Goal: Transaction & Acquisition: Subscribe to service/newsletter

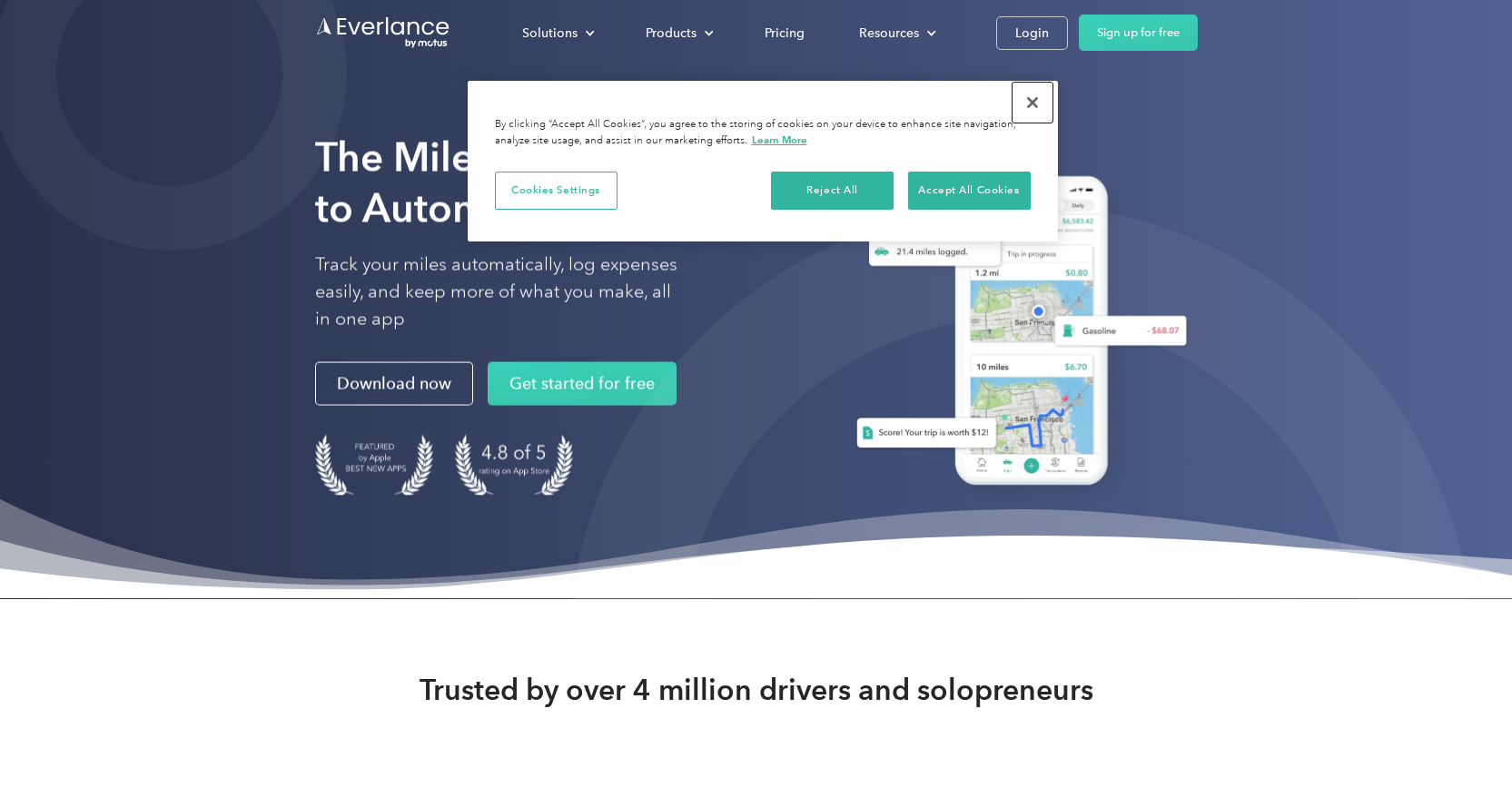
click at [1042, 97] on button "Close" at bounding box center [1032, 103] width 40 height 40
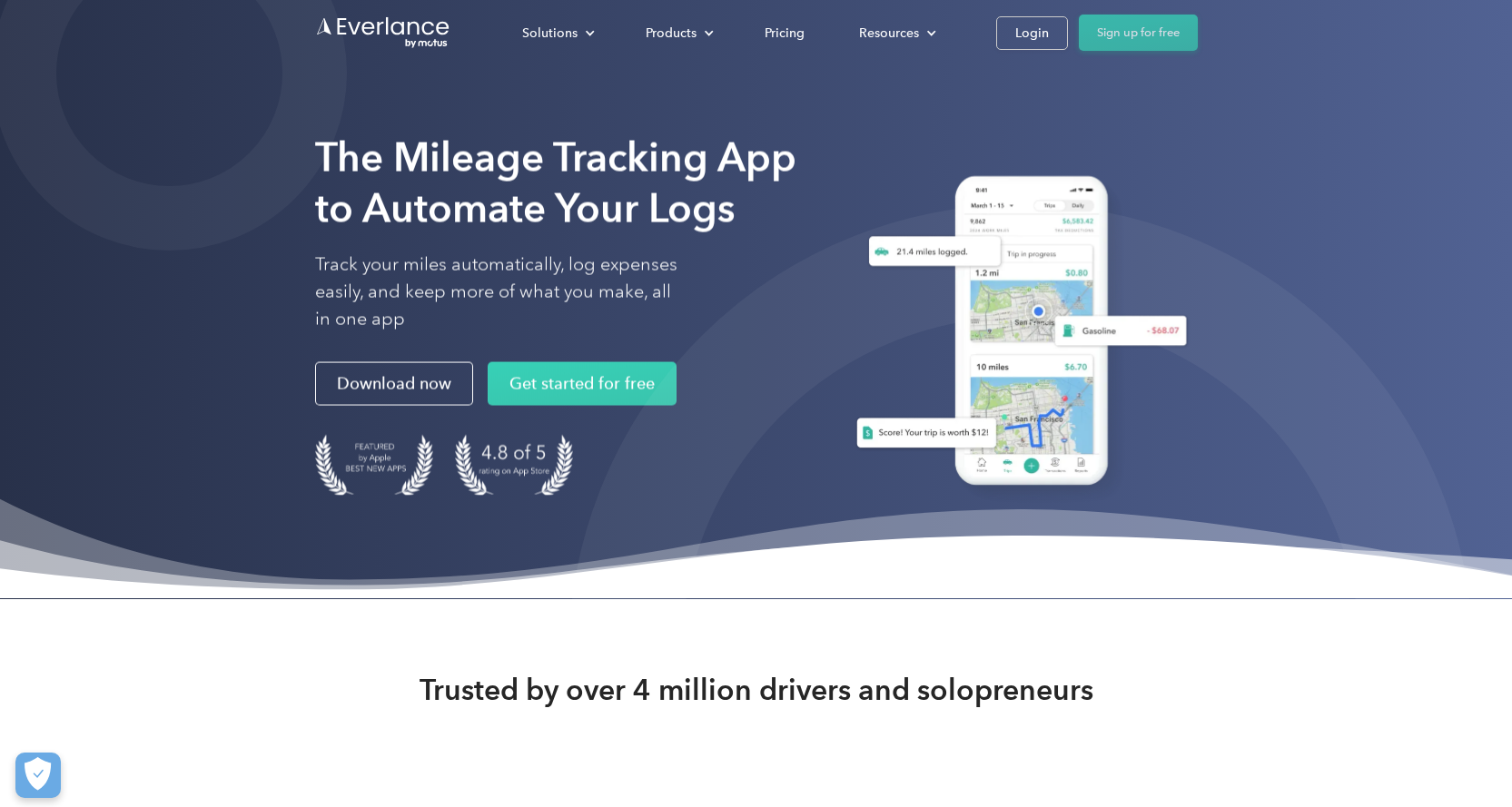
click at [1140, 23] on link "Sign up for free" at bounding box center [1138, 33] width 119 height 36
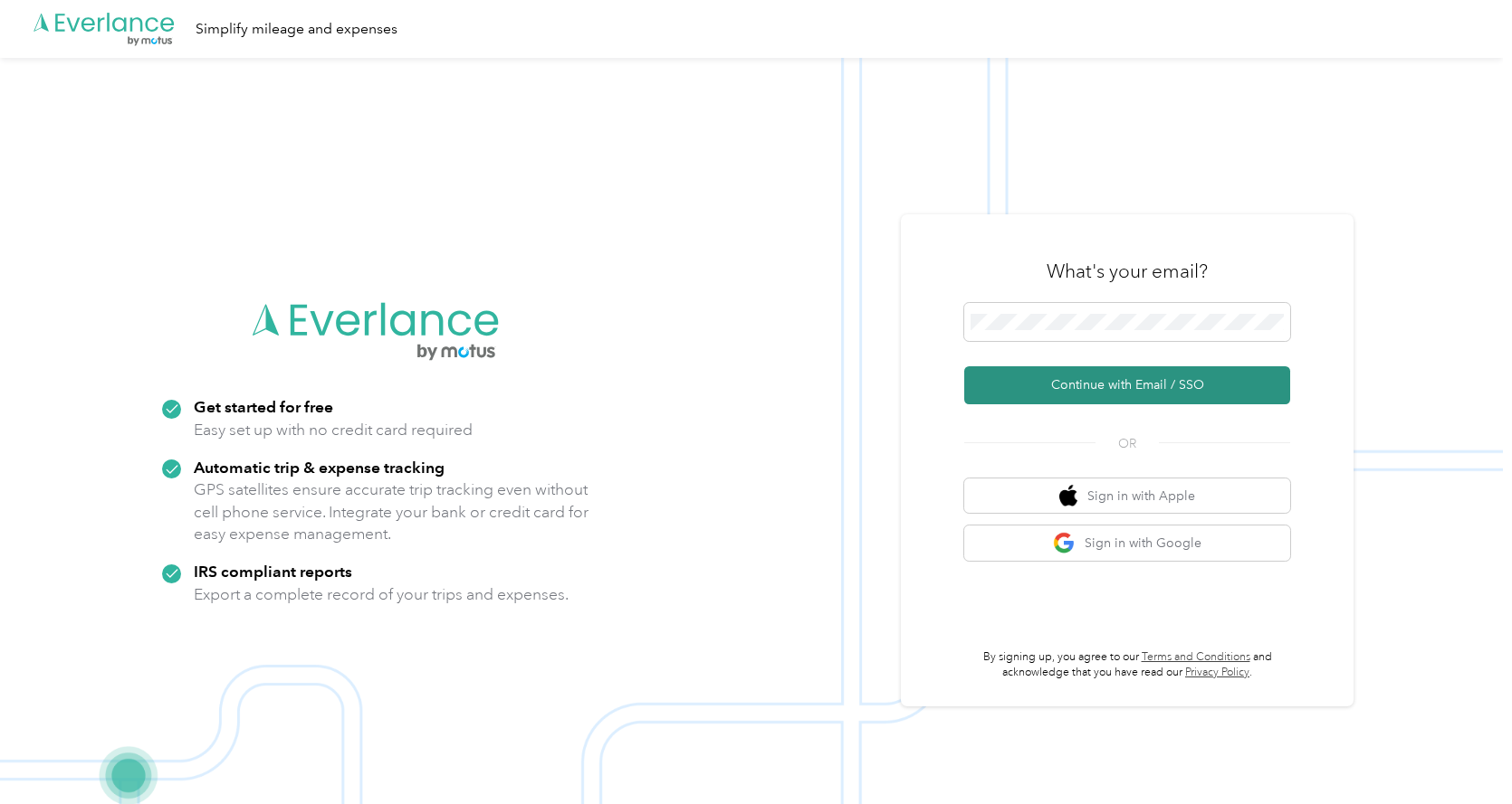
click at [1071, 385] on button "Continue with Email / SSO" at bounding box center [1127, 386] width 326 height 38
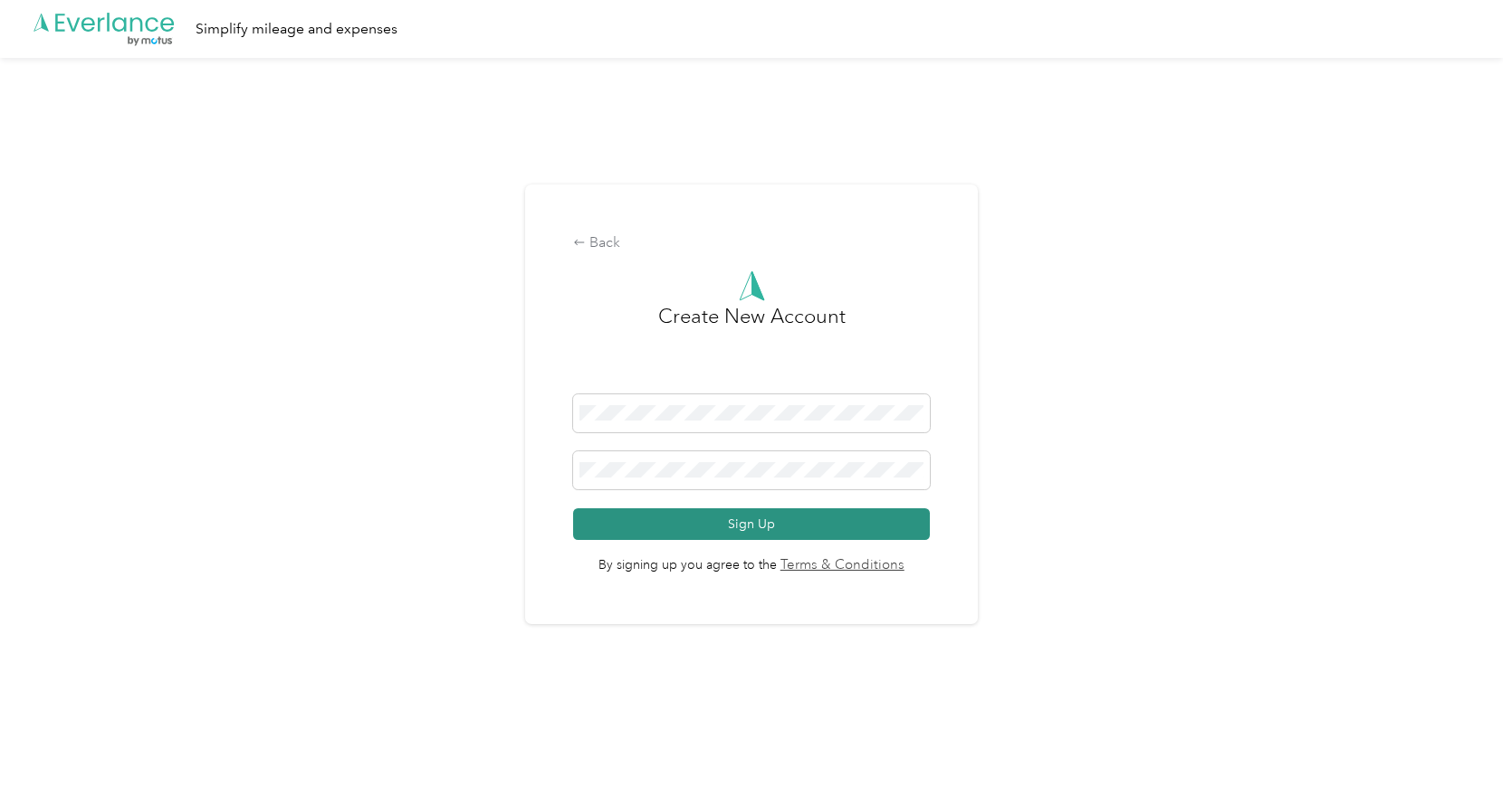
click at [748, 512] on button "Sign Up" at bounding box center [750, 524] width 356 height 32
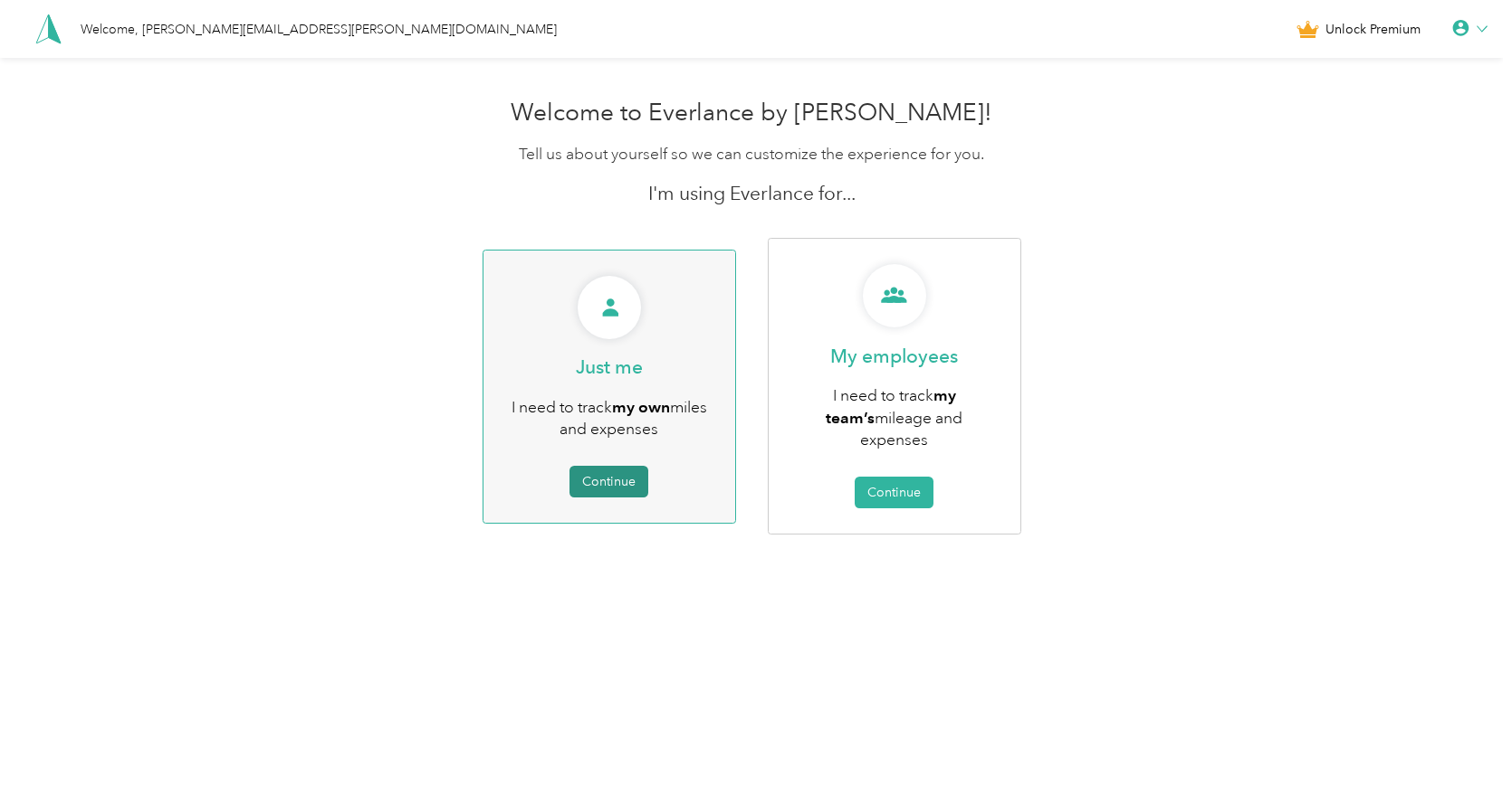
click at [589, 466] on button "Continue" at bounding box center [608, 482] width 79 height 32
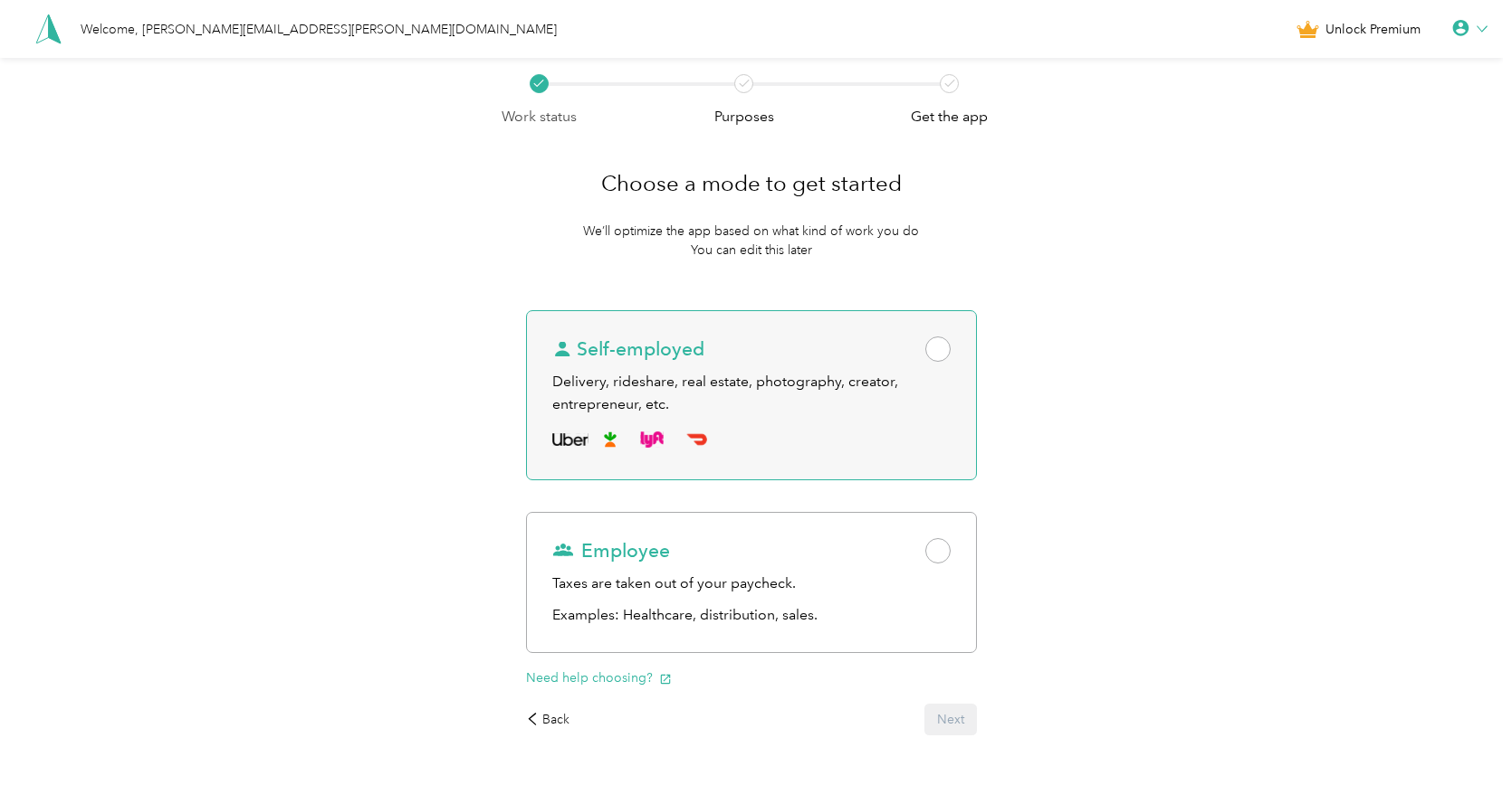
click at [962, 367] on div "Self-employed Delivery, rideshare, real estate, photography, creator, entrepren…" at bounding box center [751, 396] width 450 height 170
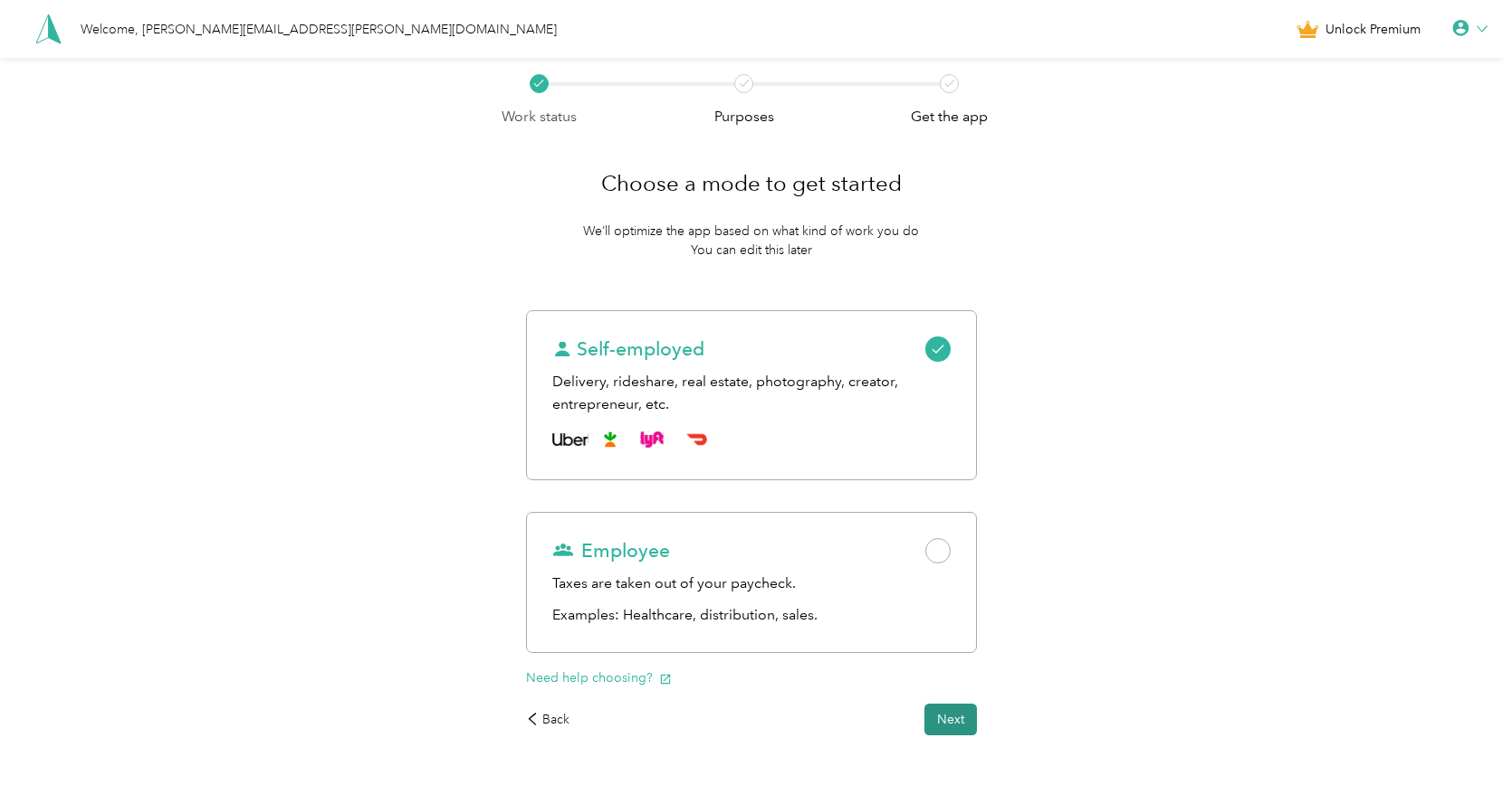
click at [958, 733] on button "Next" at bounding box center [950, 719] width 53 height 32
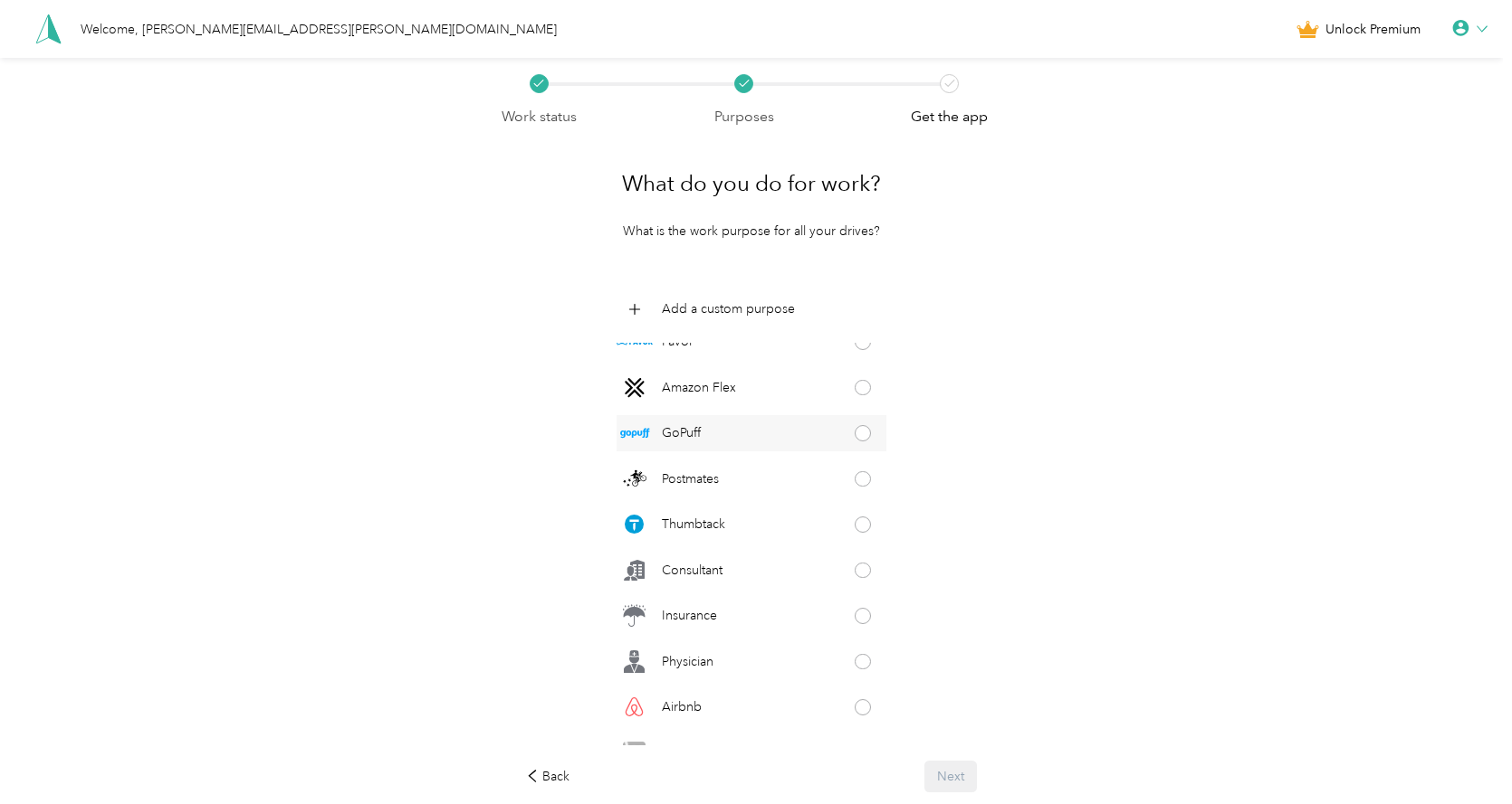
scroll to position [453, 0]
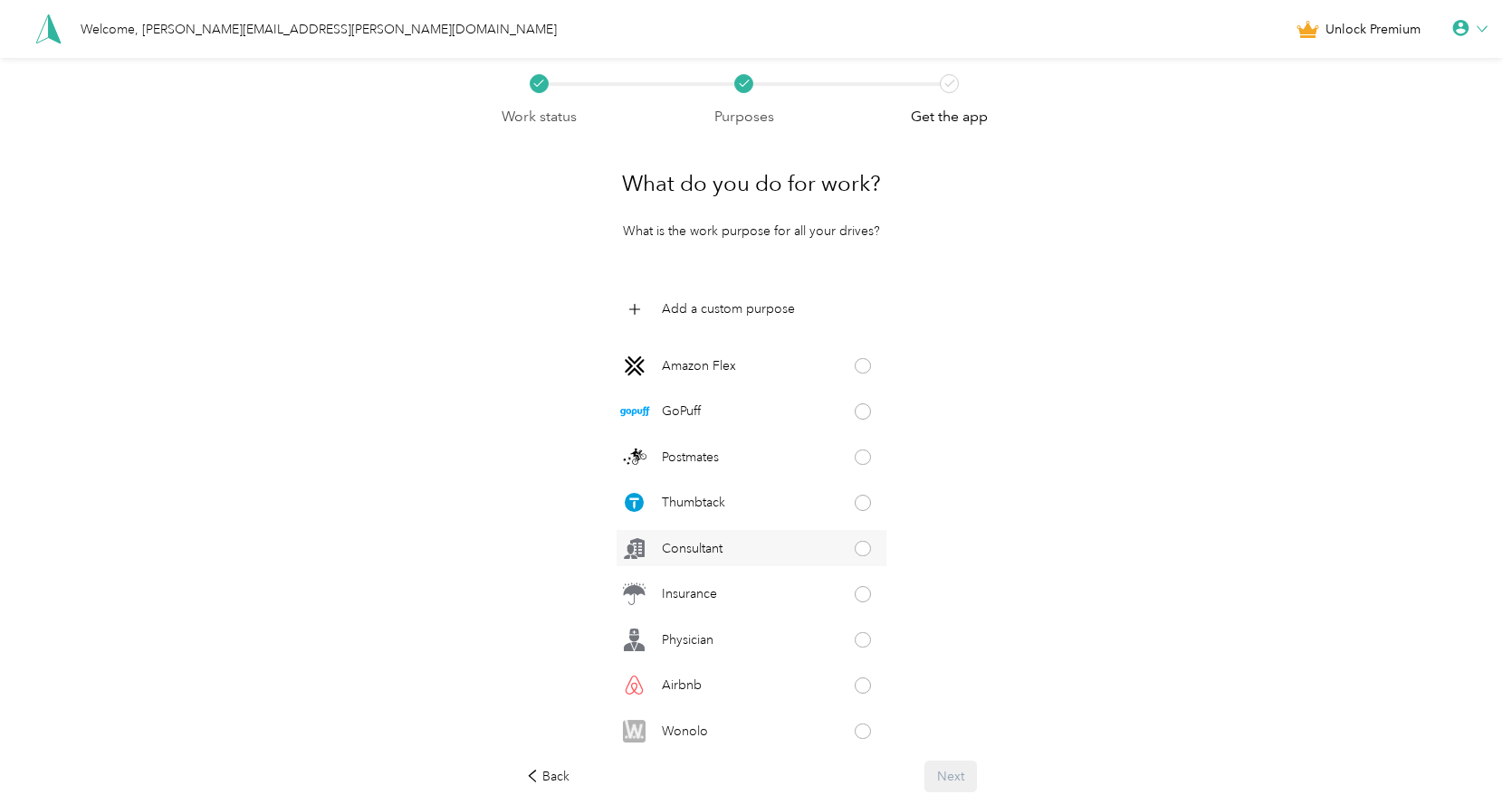
click at [858, 552] on span at bounding box center [862, 549] width 16 height 16
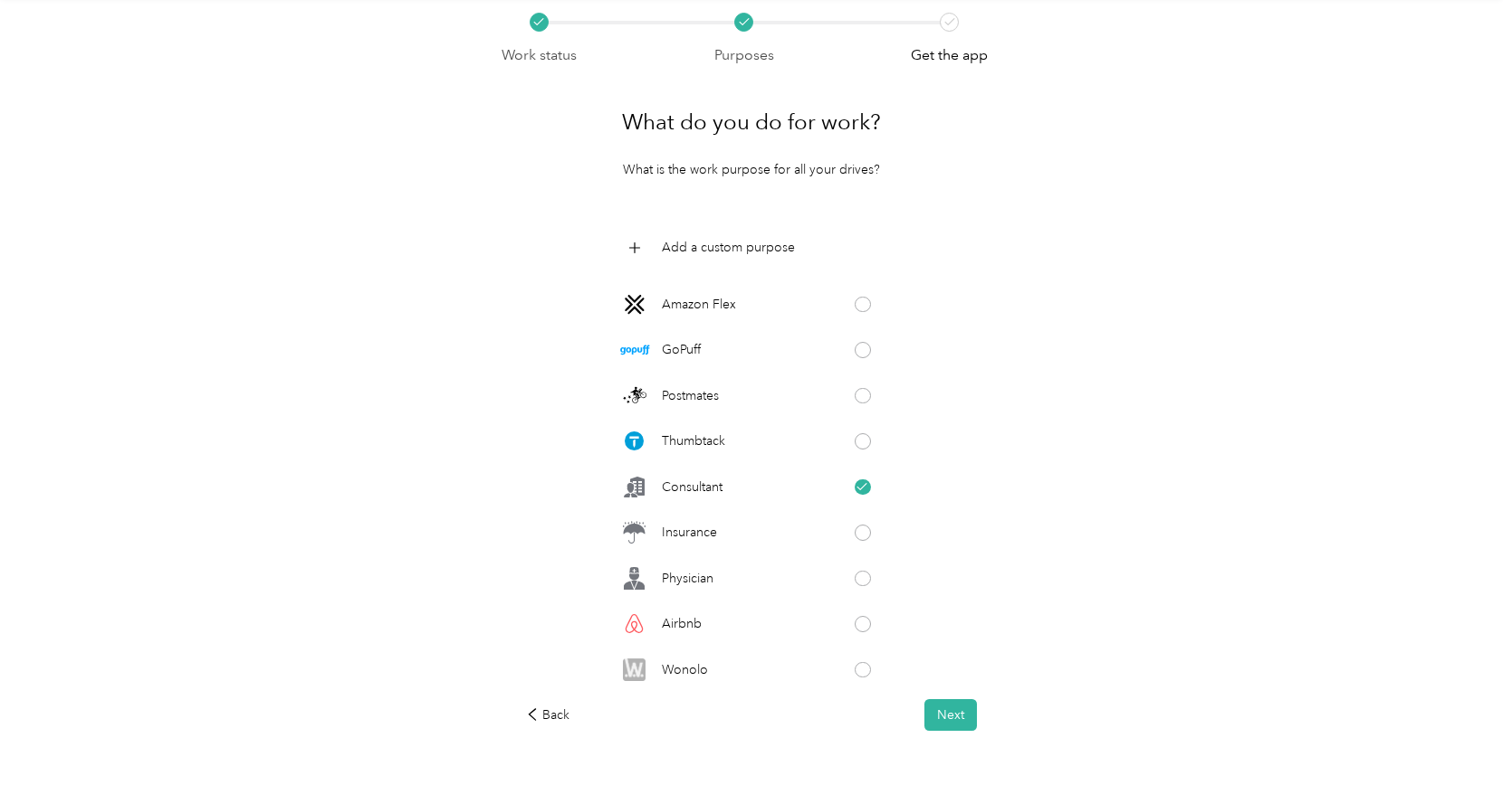
scroll to position [102, 0]
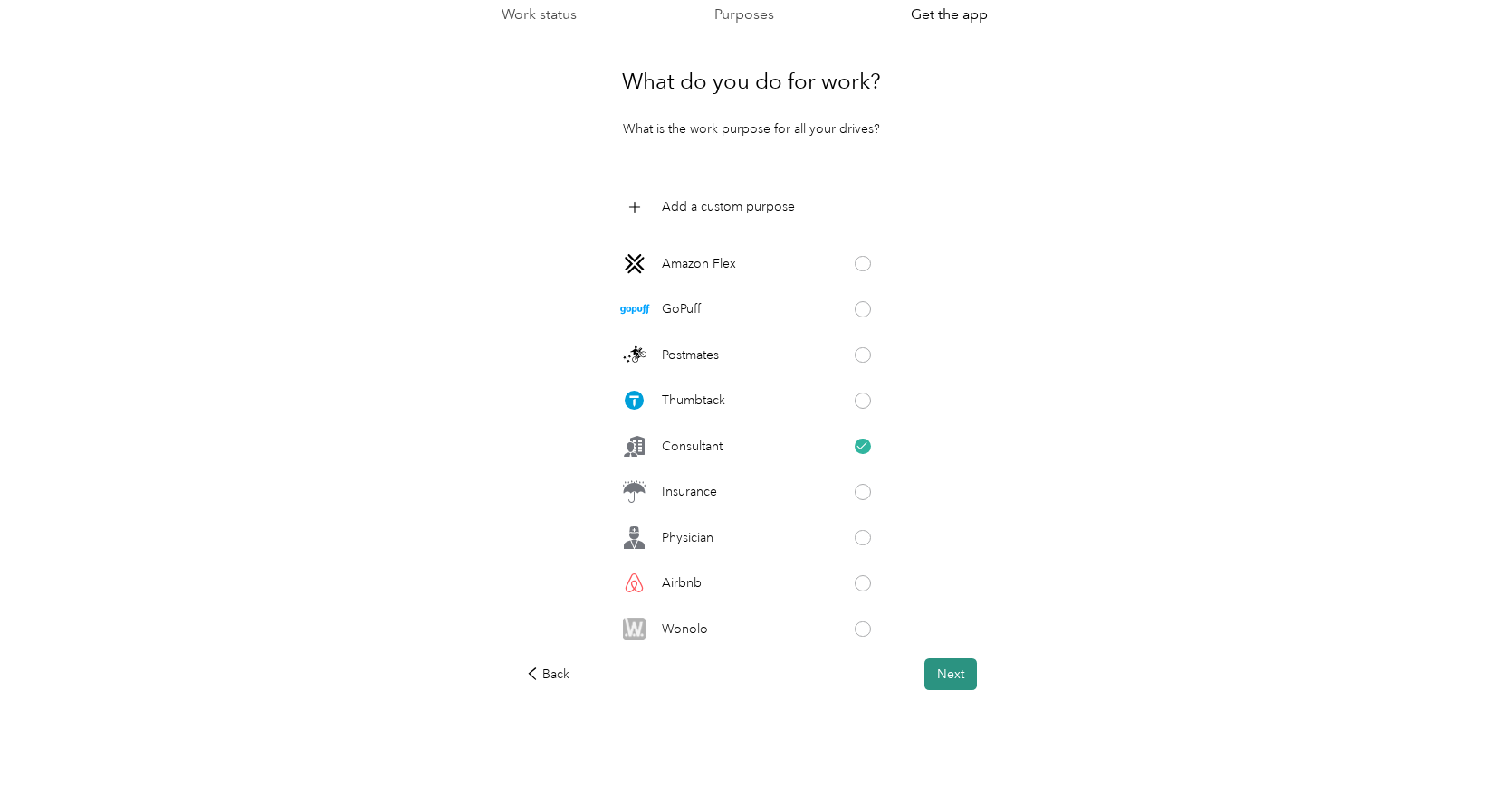
click at [967, 688] on button "Next" at bounding box center [950, 674] width 53 height 32
